Goal: Task Accomplishment & Management: Complete application form

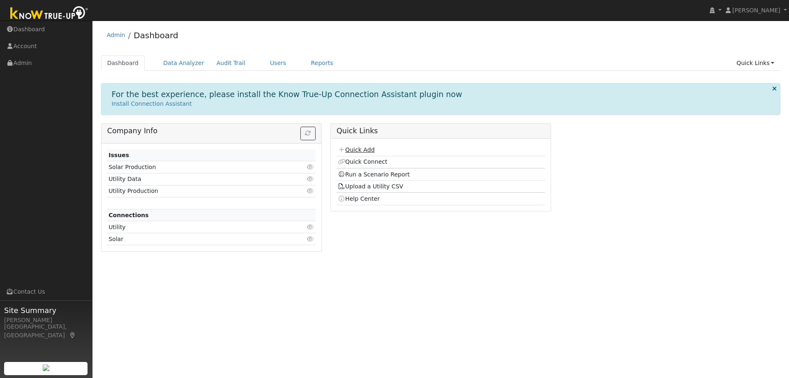
click at [363, 150] on link "Quick Add" at bounding box center [356, 149] width 37 height 7
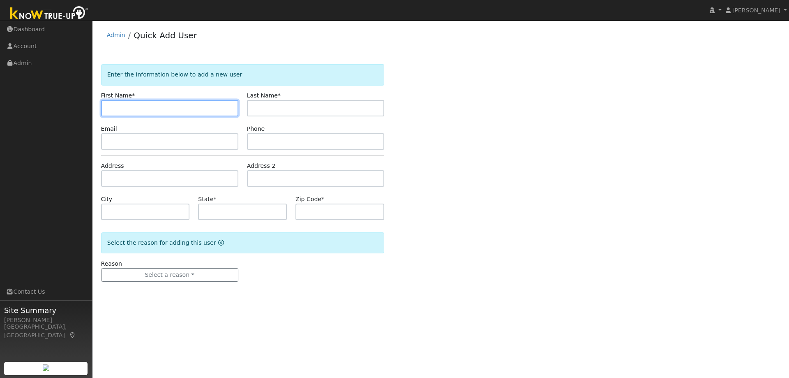
paste input "[PERSON_NAME]"
drag, startPoint x: 159, startPoint y: 109, endPoint x: 132, endPoint y: 106, distance: 27.7
click at [132, 106] on input "[PERSON_NAME]" at bounding box center [169, 108] width 137 height 16
type input "[PERSON_NAME]"
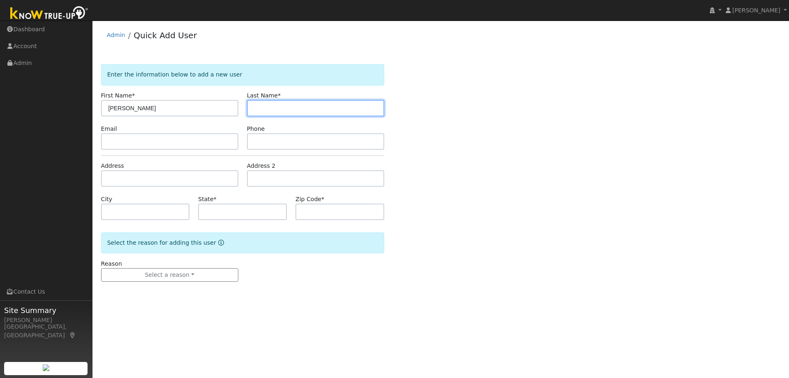
paste input "[PERSON_NAME]"
type input "[PERSON_NAME]"
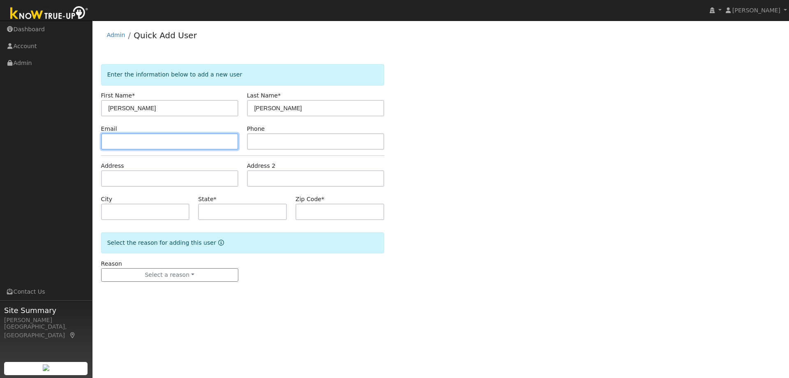
click at [212, 142] on input "text" at bounding box center [169, 141] width 137 height 16
paste input "[EMAIL_ADDRESS][DOMAIN_NAME]"
type input "[EMAIL_ADDRESS][DOMAIN_NAME]"
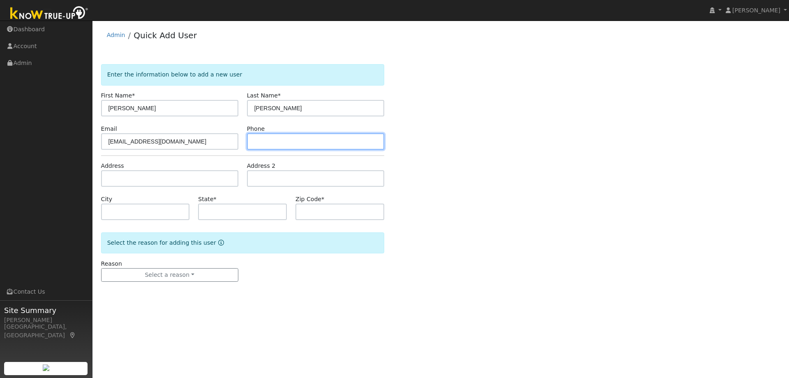
click at [289, 140] on input "text" at bounding box center [315, 141] width 137 height 16
paste input "4154260058"
type input "4154260058"
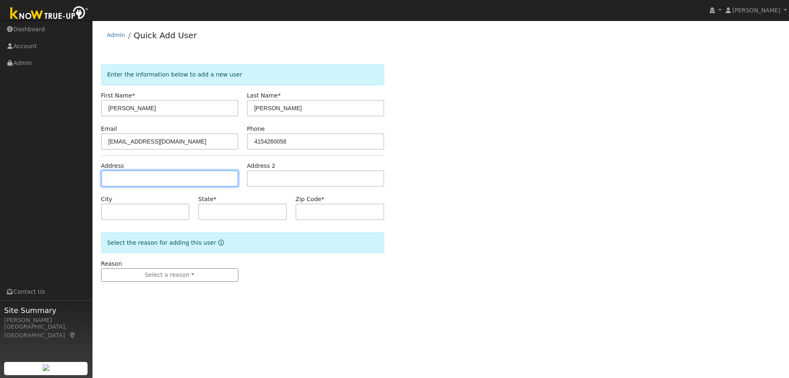
click at [146, 177] on input "text" at bounding box center [169, 178] width 137 height 16
paste input "32 San Jose Court, Walnut Creek, 94598"
type input "32 San Jose Court"
type input "Walnut Creek"
type input "CA"
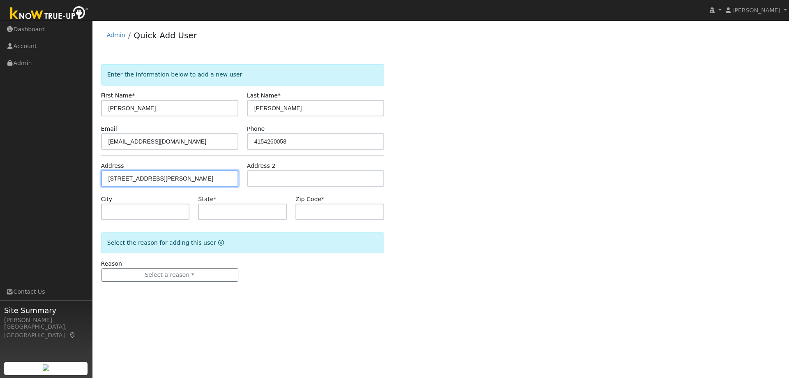
type input "94598"
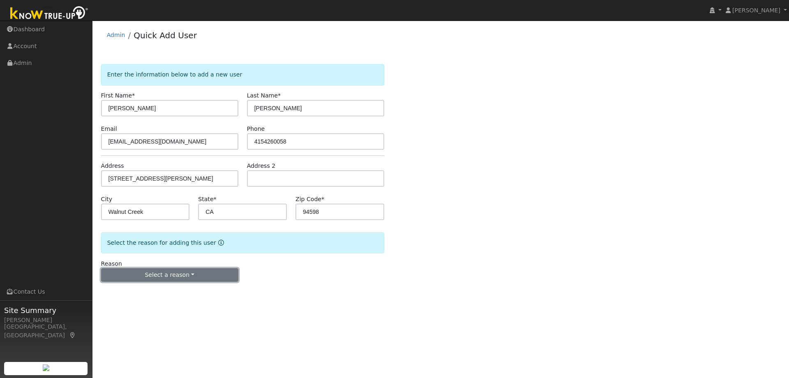
click at [168, 278] on button "Select a reason" at bounding box center [169, 275] width 137 height 14
click at [153, 291] on link "New lead" at bounding box center [147, 292] width 91 height 12
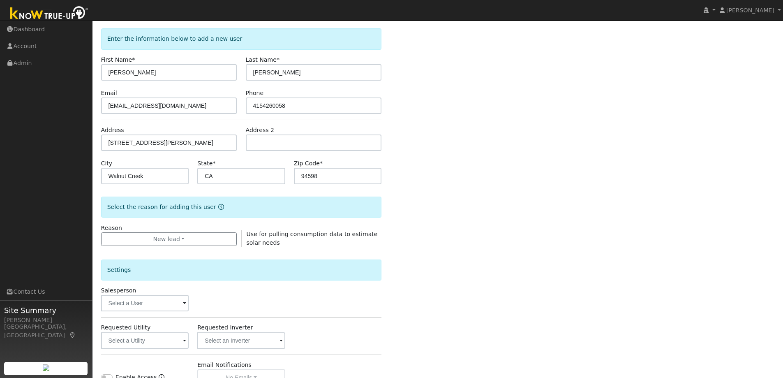
scroll to position [82, 0]
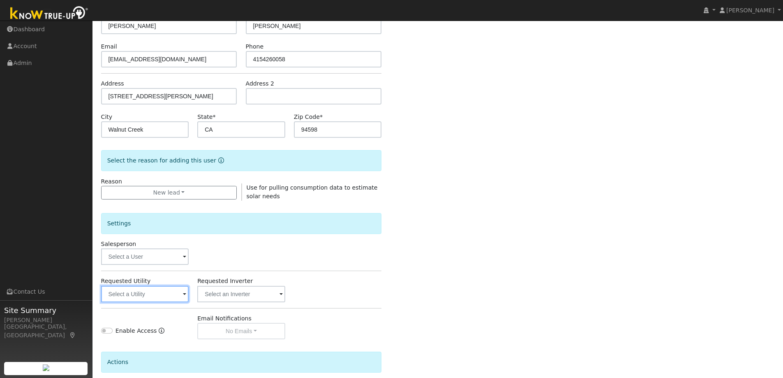
click at [156, 293] on input "text" at bounding box center [145, 294] width 88 height 16
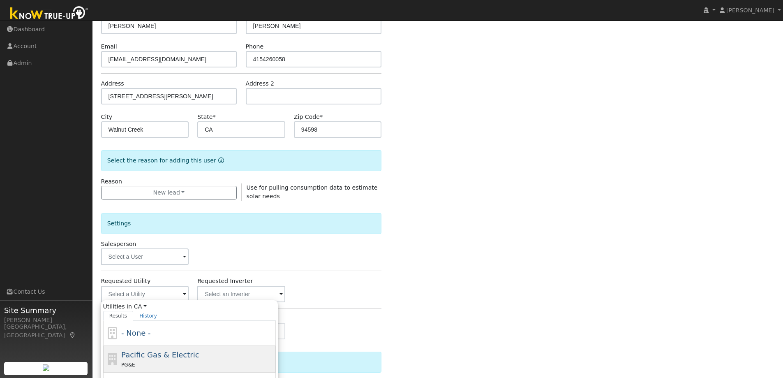
click at [167, 358] on span "Pacific Gas & Electric" at bounding box center [160, 354] width 78 height 9
type input "Pacific Gas & Electric"
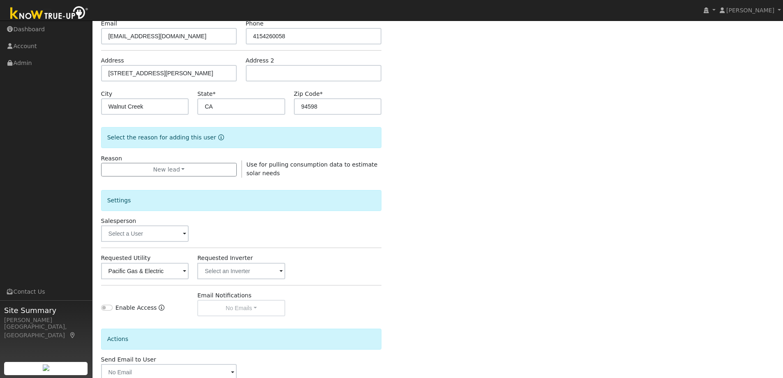
scroll to position [155, 0]
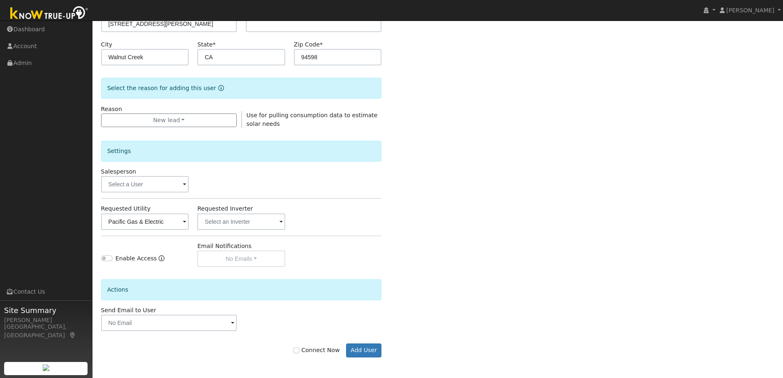
drag, startPoint x: 317, startPoint y: 352, endPoint x: 333, endPoint y: 355, distance: 17.1
click at [317, 353] on label "Connect Now" at bounding box center [317, 350] width 46 height 9
click at [299, 353] on input "Connect Now" at bounding box center [297, 350] width 6 height 6
checkbox input "true"
click at [370, 349] on button "Add User" at bounding box center [364, 350] width 36 height 14
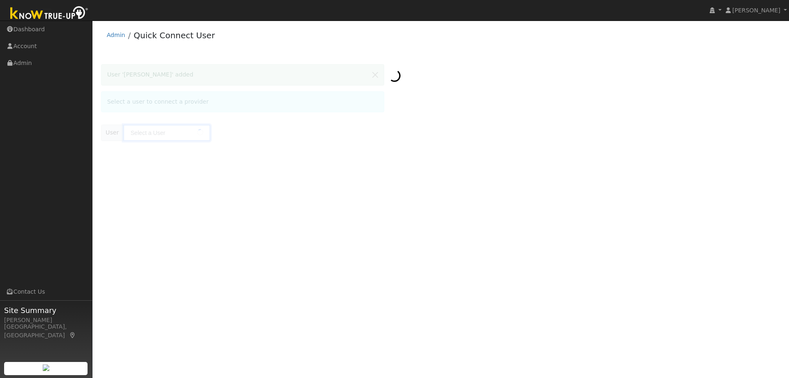
type input "[PERSON_NAME]"
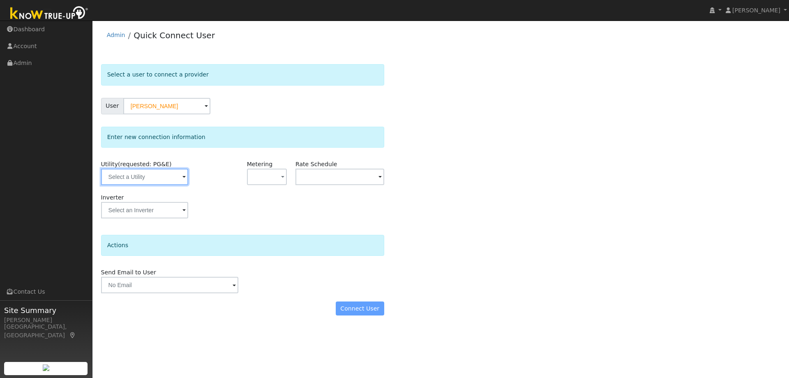
click at [157, 177] on input "text" at bounding box center [144, 177] width 87 height 16
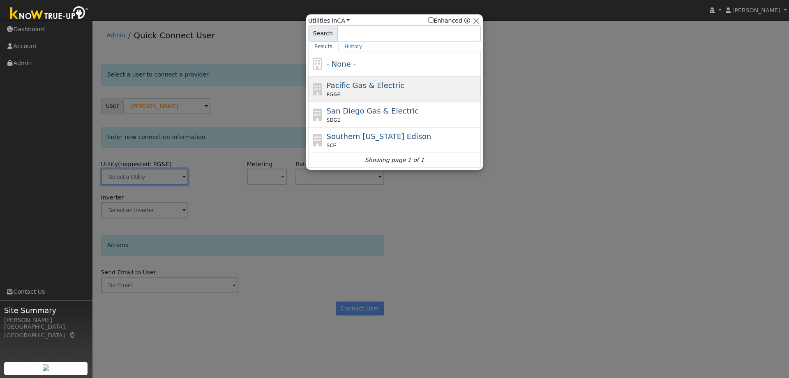
click at [381, 85] on span "Pacific Gas & Electric" at bounding box center [366, 85] width 78 height 9
type input "PG&E"
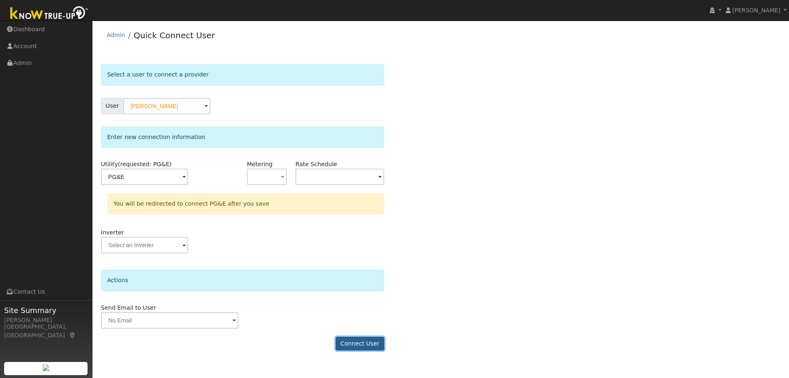
click at [369, 337] on button "Connect User" at bounding box center [360, 344] width 49 height 14
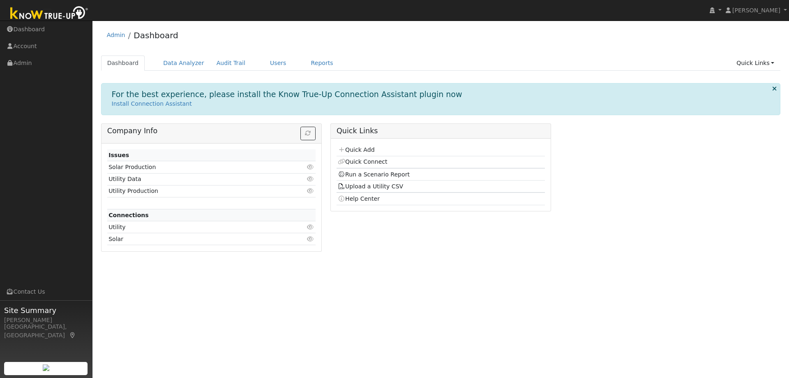
click at [355, 145] on td "Quick Add" at bounding box center [441, 150] width 208 height 12
click at [356, 151] on link "Quick Add" at bounding box center [356, 149] width 37 height 7
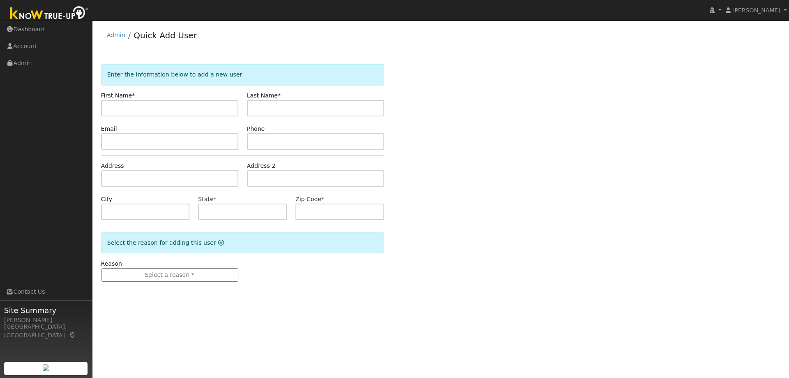
click at [170, 113] on input "text" at bounding box center [169, 108] width 137 height 16
drag, startPoint x: 182, startPoint y: 109, endPoint x: 130, endPoint y: 107, distance: 51.8
click at [130, 107] on input "Charlie Robertson" at bounding box center [169, 108] width 137 height 16
type input "Charlie"
paste input "Robertson"
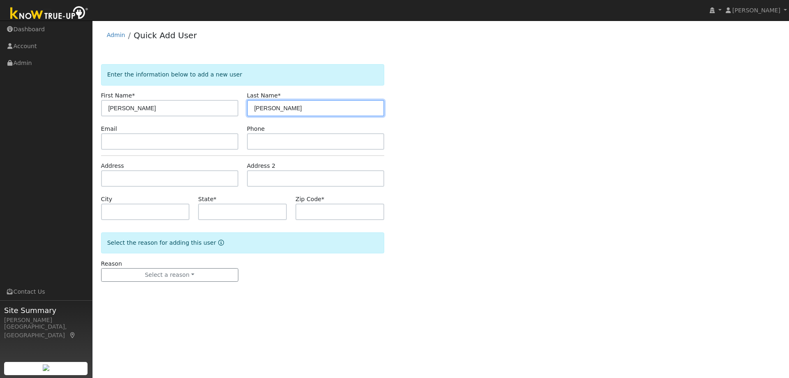
type input "Robertson"
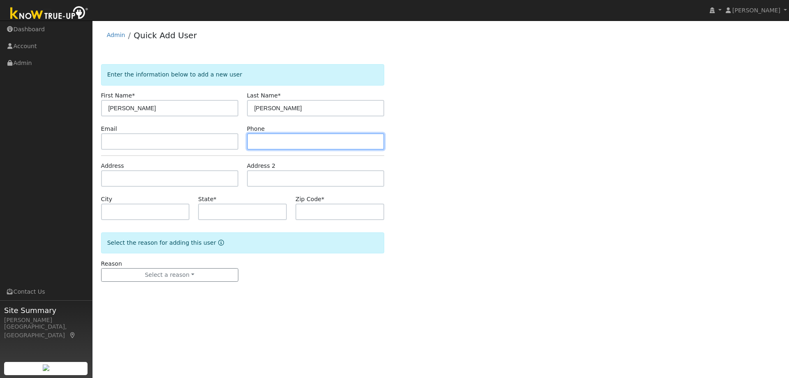
click at [277, 144] on input "text" at bounding box center [315, 141] width 137 height 16
paste input "9255774014"
type input "9255774014"
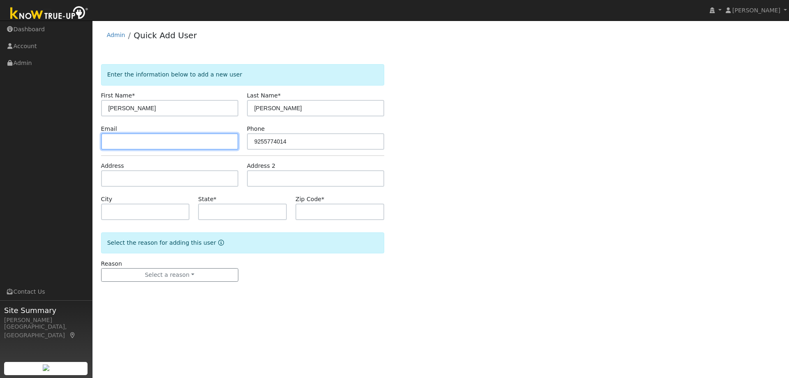
click at [145, 142] on input "text" at bounding box center [169, 141] width 137 height 16
paste input "kmc1410@aol.com"
type input "kmc1410@aol.com"
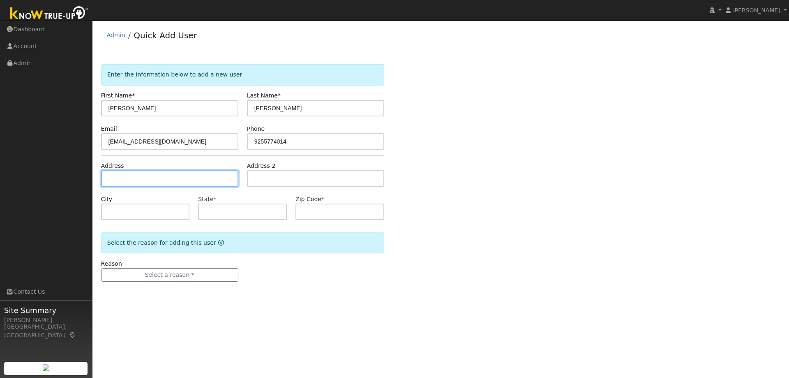
click at [199, 178] on input "text" at bounding box center [169, 178] width 137 height 16
paste input "4223 Skyhawk Lane, Vacaville 95688"
type input "4223 Skyhawk Lane"
type input "Vacaville"
type input "CA"
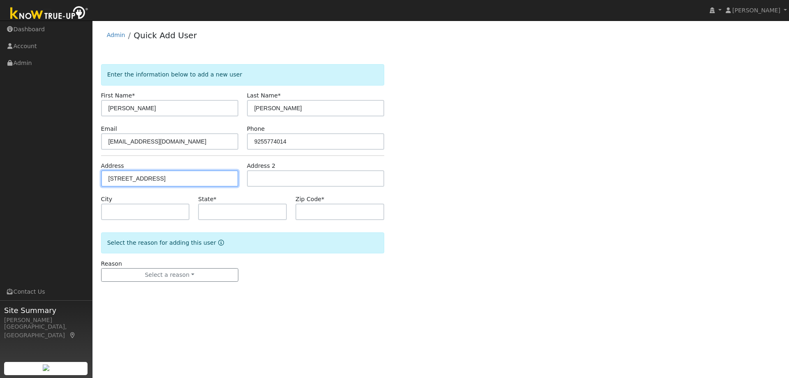
type input "95688"
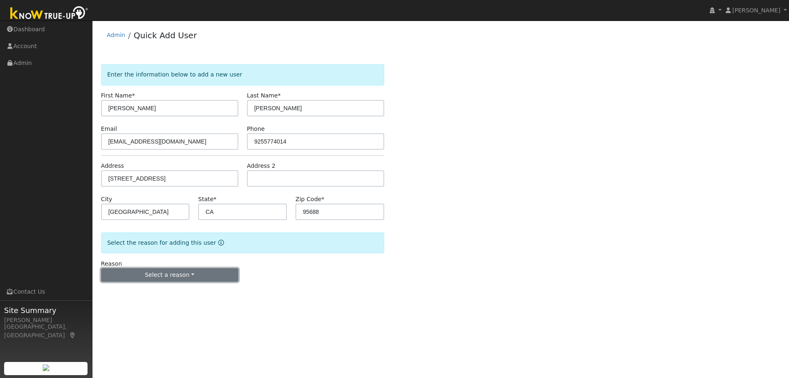
click at [155, 281] on button "Select a reason" at bounding box center [169, 275] width 137 height 14
click at [143, 290] on link "New lead" at bounding box center [147, 292] width 91 height 12
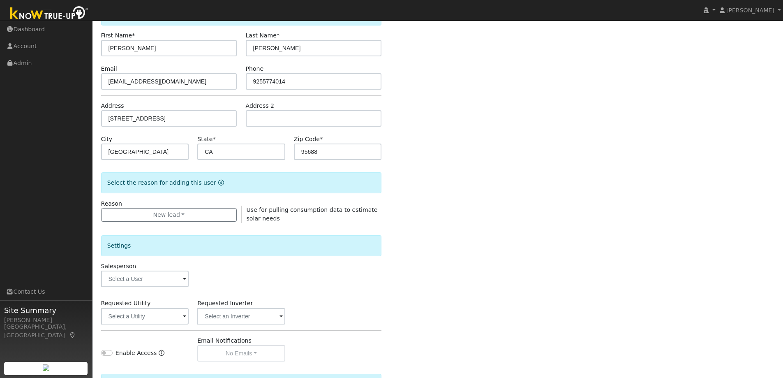
scroll to position [123, 0]
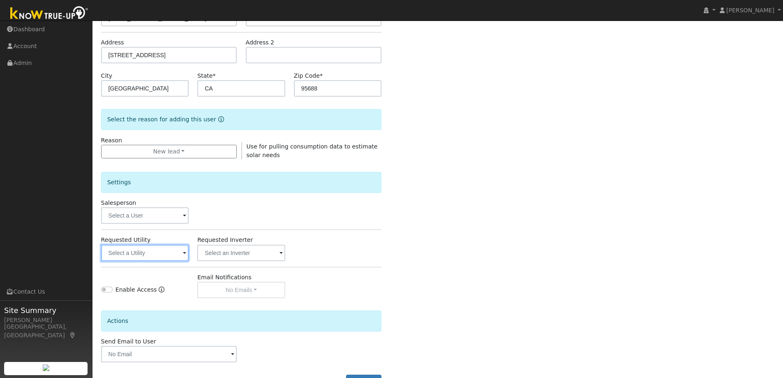
click at [128, 249] on input "text" at bounding box center [145, 253] width 88 height 16
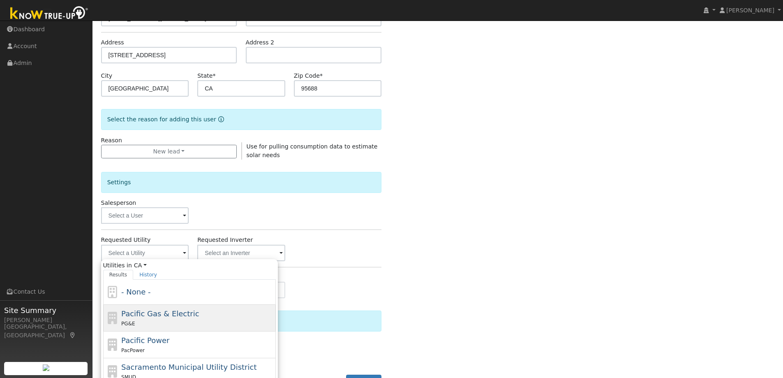
click at [166, 313] on span "Pacific Gas & Electric" at bounding box center [160, 313] width 78 height 9
type input "Pacific Gas & Electric"
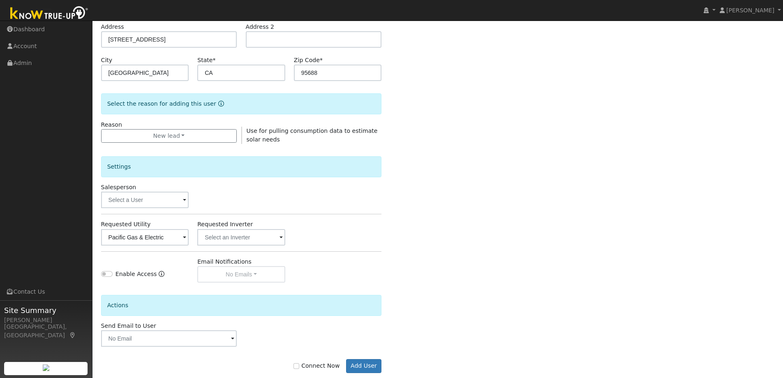
scroll to position [155, 0]
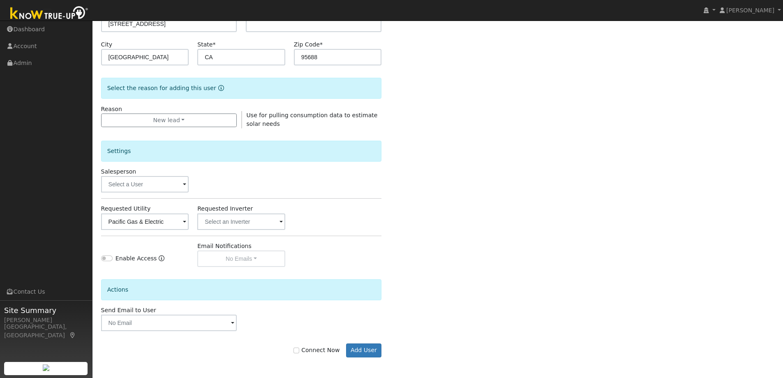
click at [329, 352] on label "Connect Now" at bounding box center [317, 350] width 46 height 9
click at [299, 352] on input "Connect Now" at bounding box center [297, 350] width 6 height 6
checkbox input "true"
click at [368, 350] on button "Add User" at bounding box center [364, 350] width 36 height 14
